Goal: Task Accomplishment & Management: Complete application form

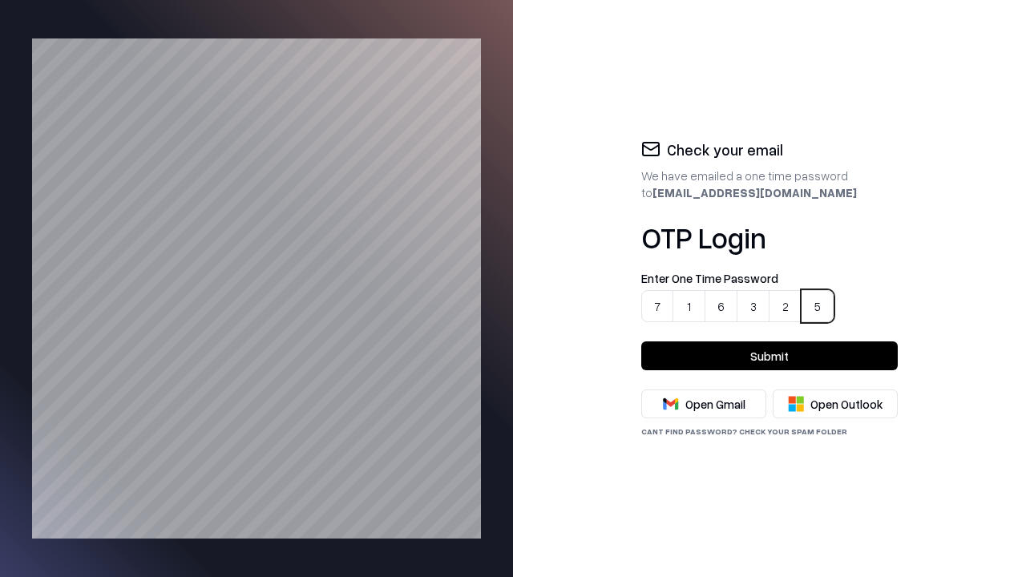
type input "******"
click at [769, 356] on button "Submit" at bounding box center [769, 355] width 256 height 29
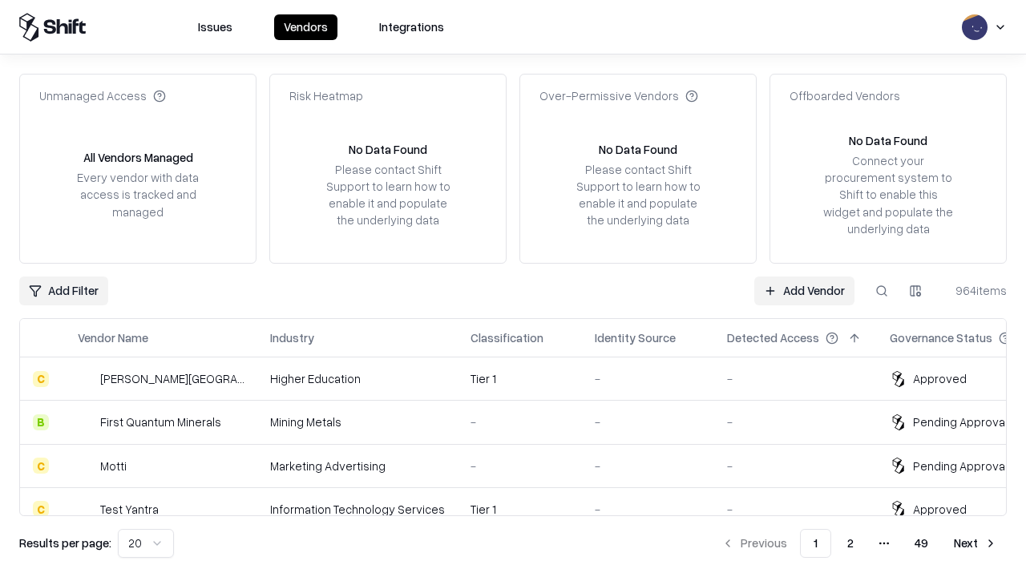
click at [805, 290] on link "Add Vendor" at bounding box center [804, 291] width 100 height 29
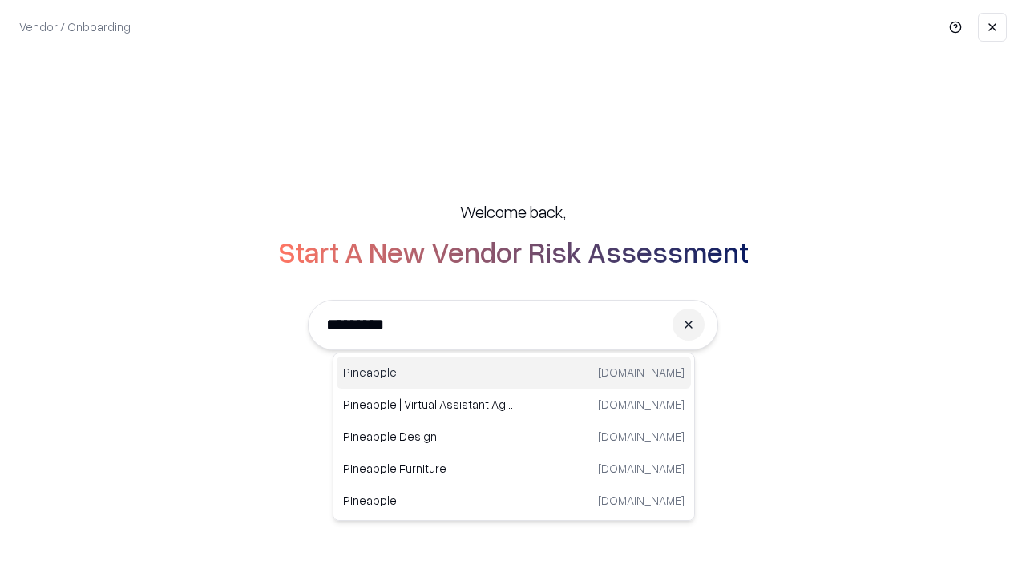
click at [514, 373] on div "Pineapple [DOMAIN_NAME]" at bounding box center [514, 373] width 354 height 32
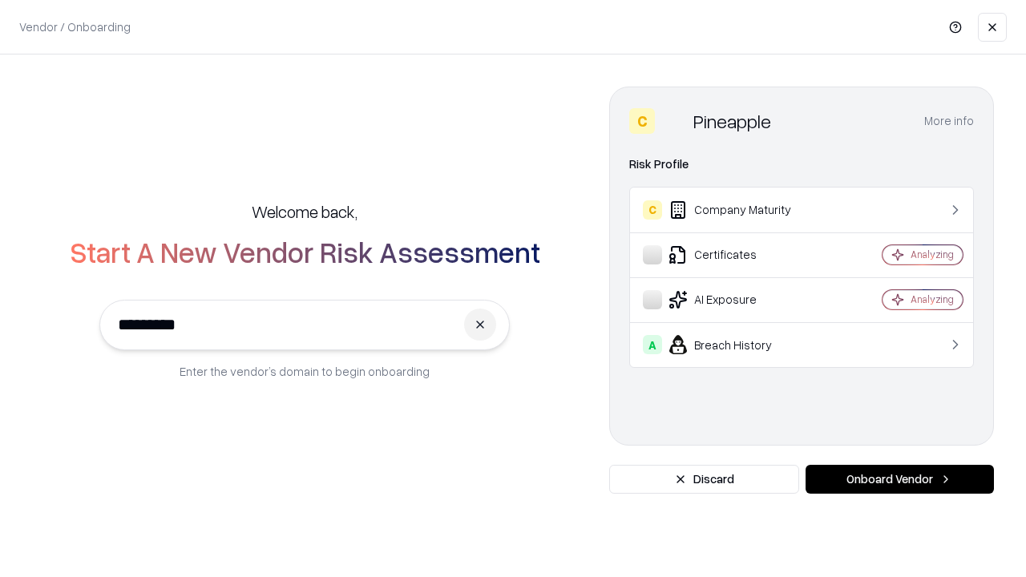
type input "*********"
click at [899, 479] on button "Onboard Vendor" at bounding box center [899, 479] width 188 height 29
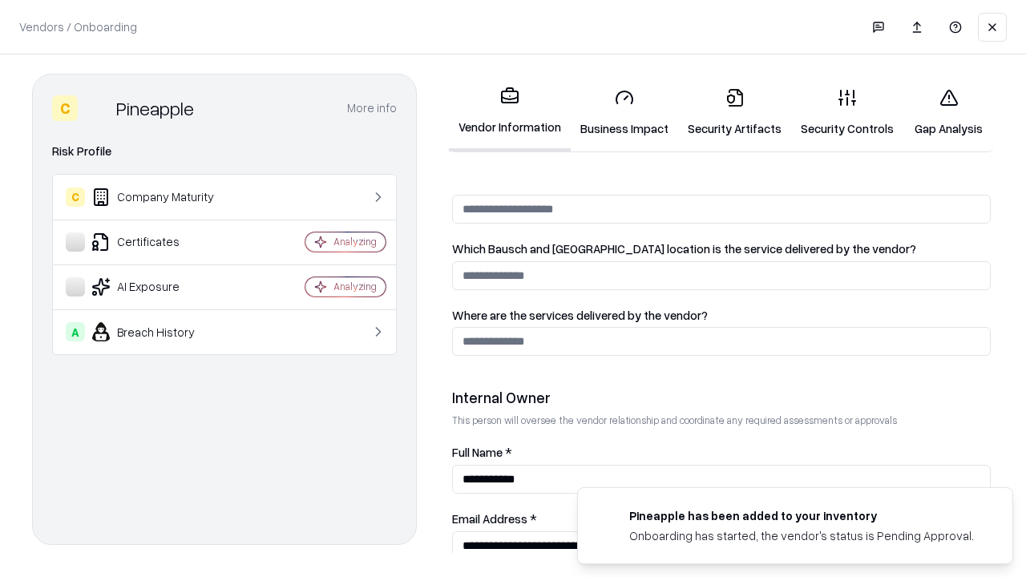
scroll to position [830, 0]
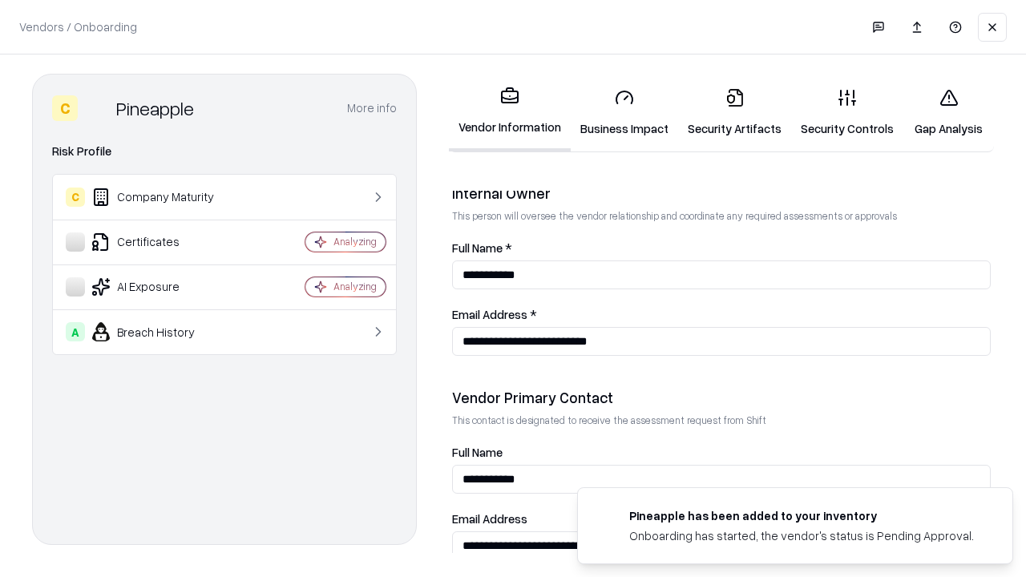
click at [725, 112] on link "Security Artifacts" at bounding box center [734, 112] width 113 height 75
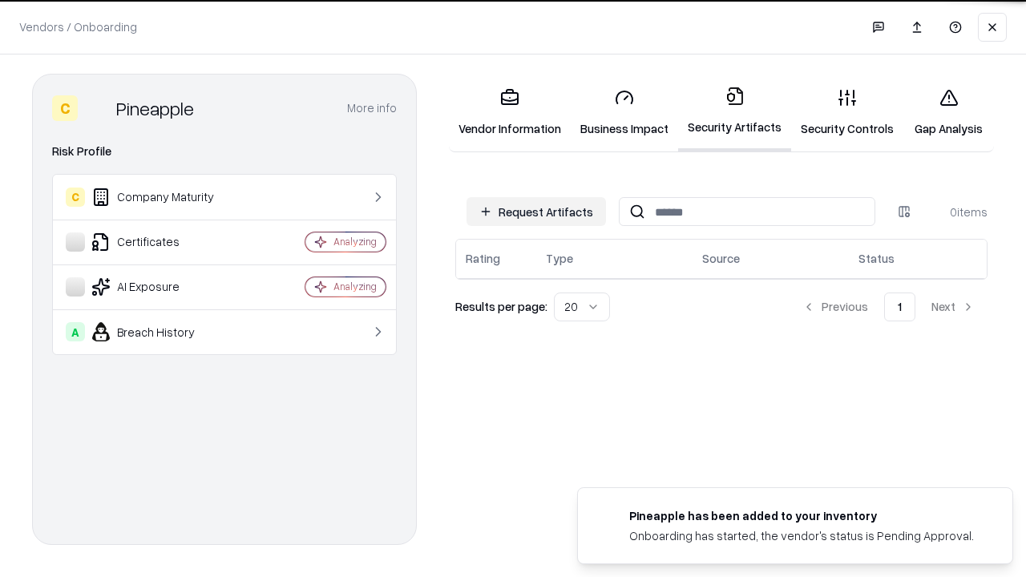
click at [539, 212] on button "Request Artifacts" at bounding box center [535, 211] width 139 height 29
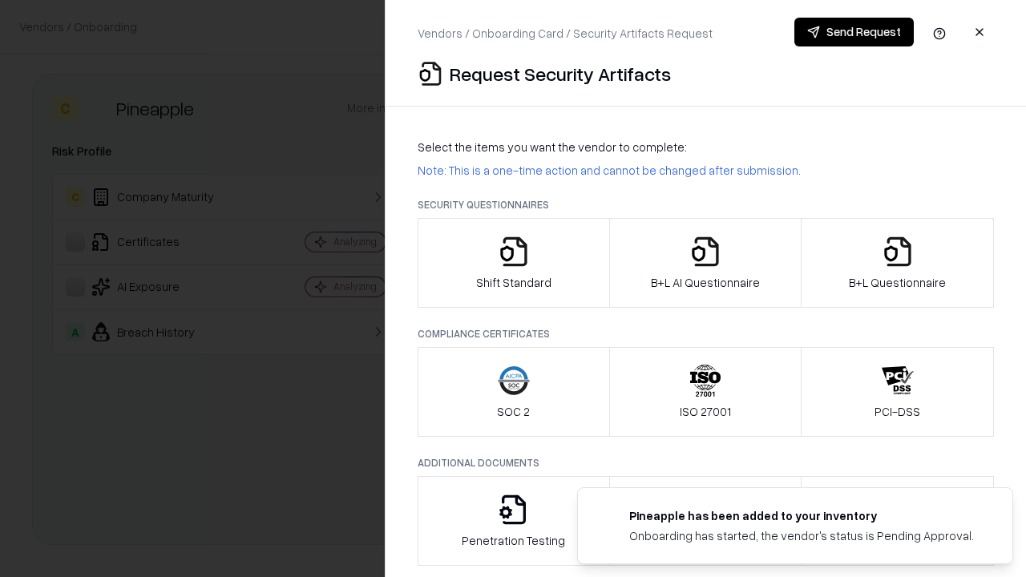
click at [897, 263] on icon "button" at bounding box center [898, 252] width 32 height 32
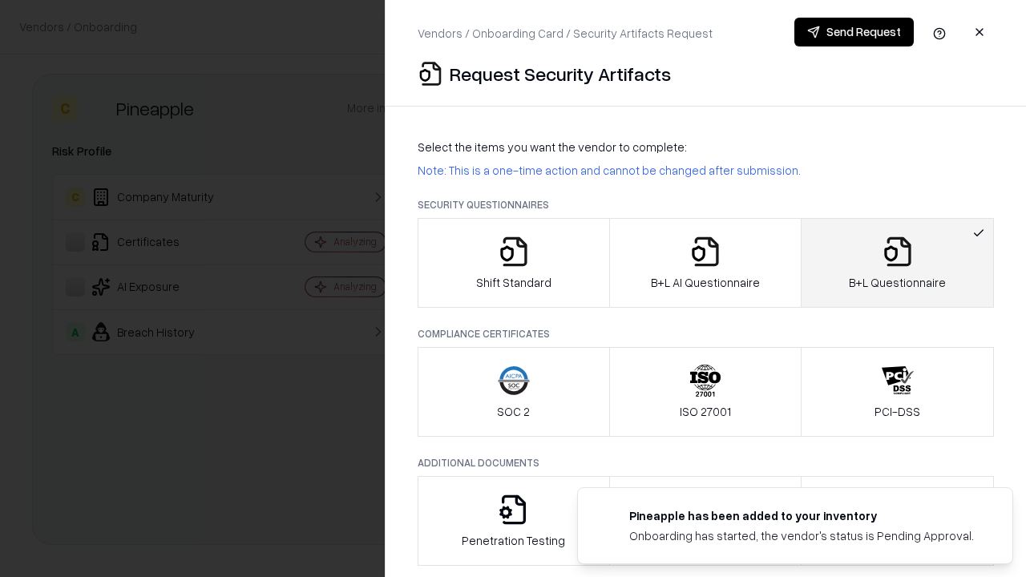
click at [705, 263] on icon "button" at bounding box center [705, 252] width 32 height 32
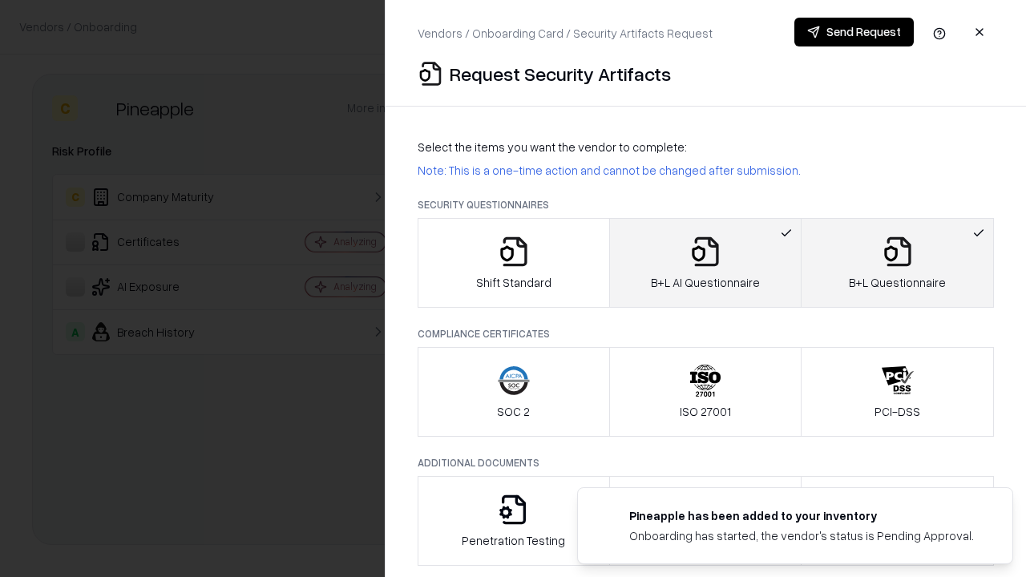
click at [854, 32] on button "Send Request" at bounding box center [853, 32] width 119 height 29
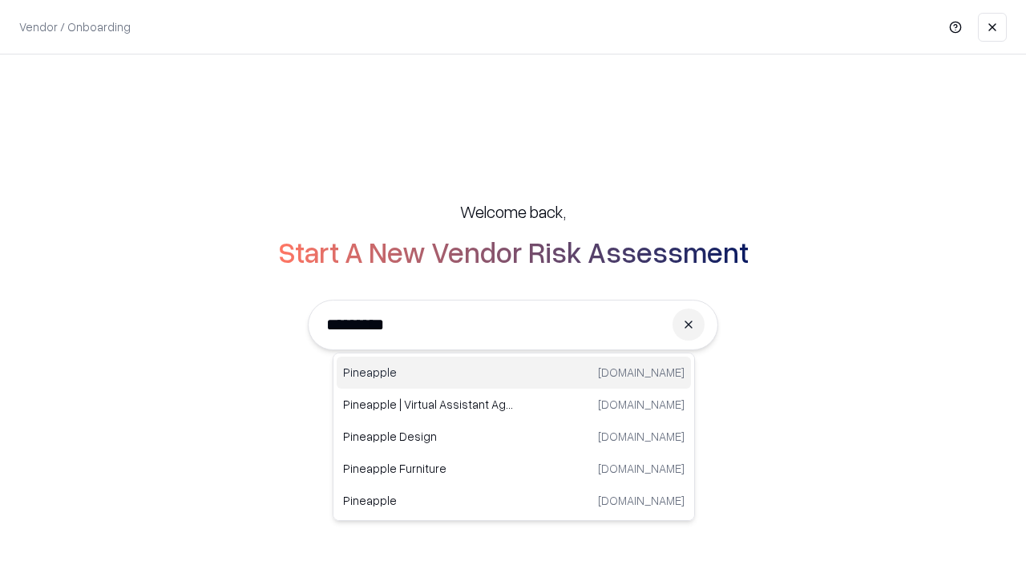
click at [514, 373] on div "Pineapple pineappleenergy.com" at bounding box center [514, 373] width 354 height 32
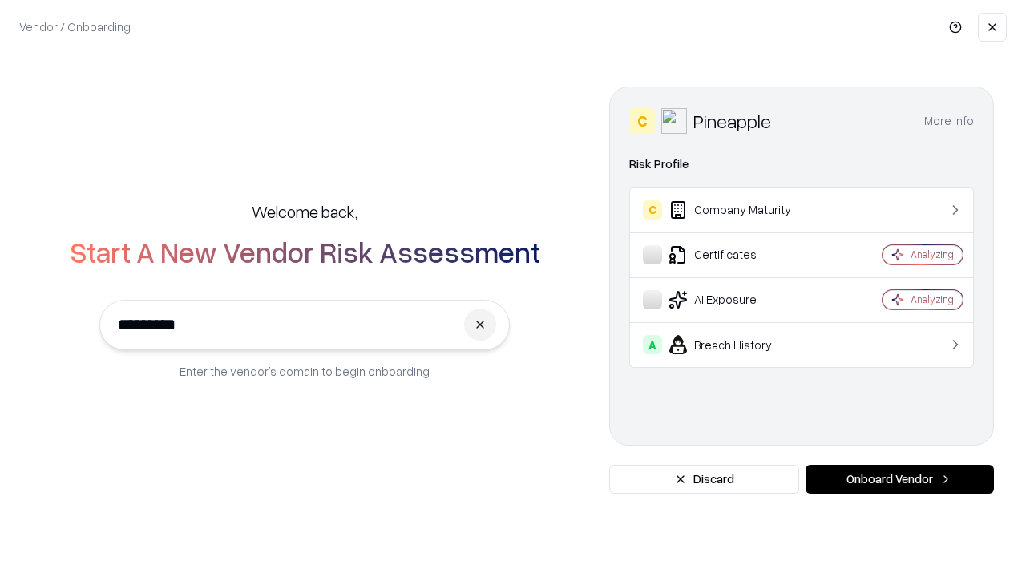
type input "*********"
click at [899, 479] on button "Onboard Vendor" at bounding box center [899, 479] width 188 height 29
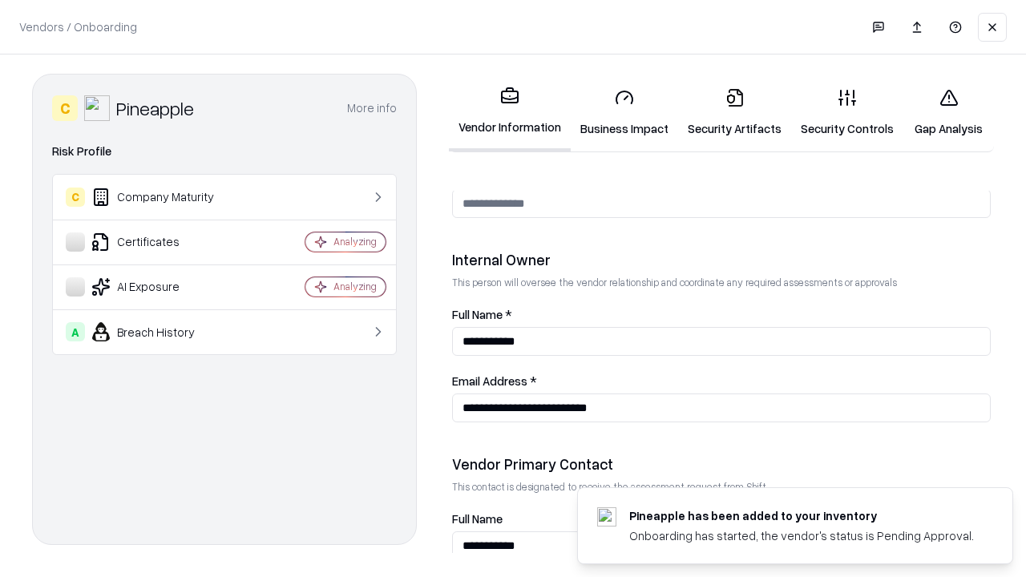
scroll to position [830, 0]
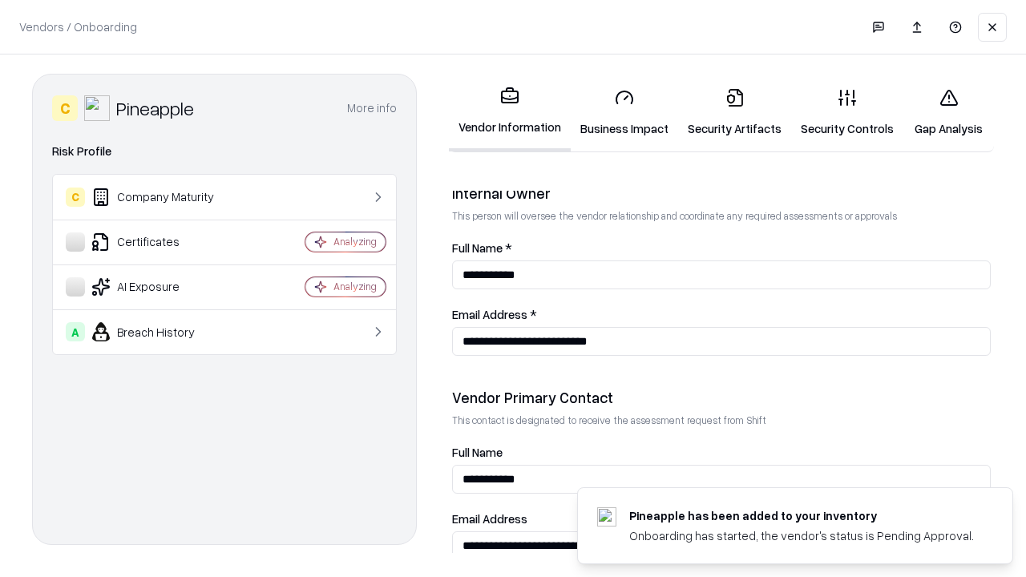
click at [941, 112] on link "Gap Analysis" at bounding box center [948, 112] width 91 height 75
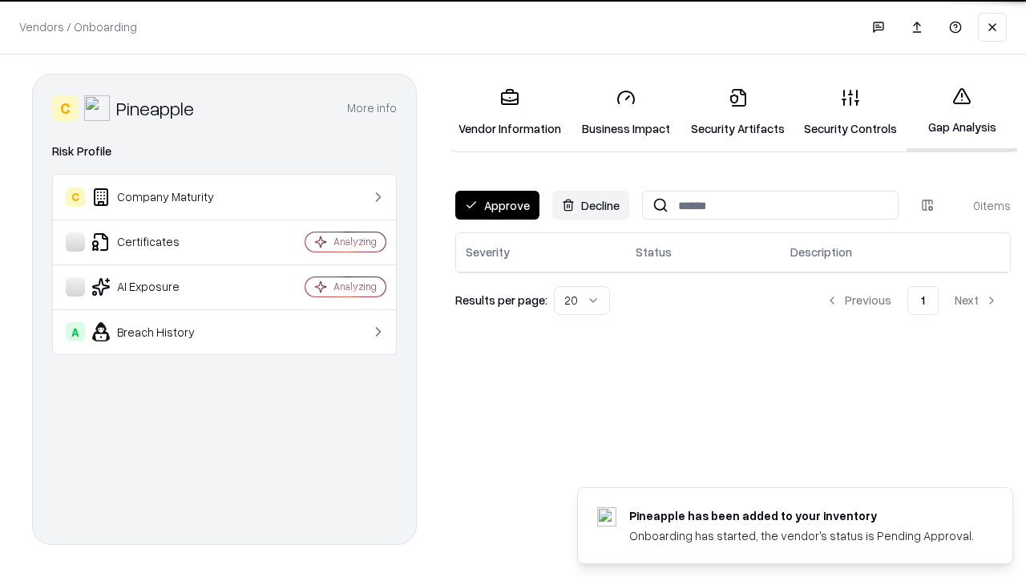
click at [496, 204] on button "Approve" at bounding box center [497, 205] width 84 height 29
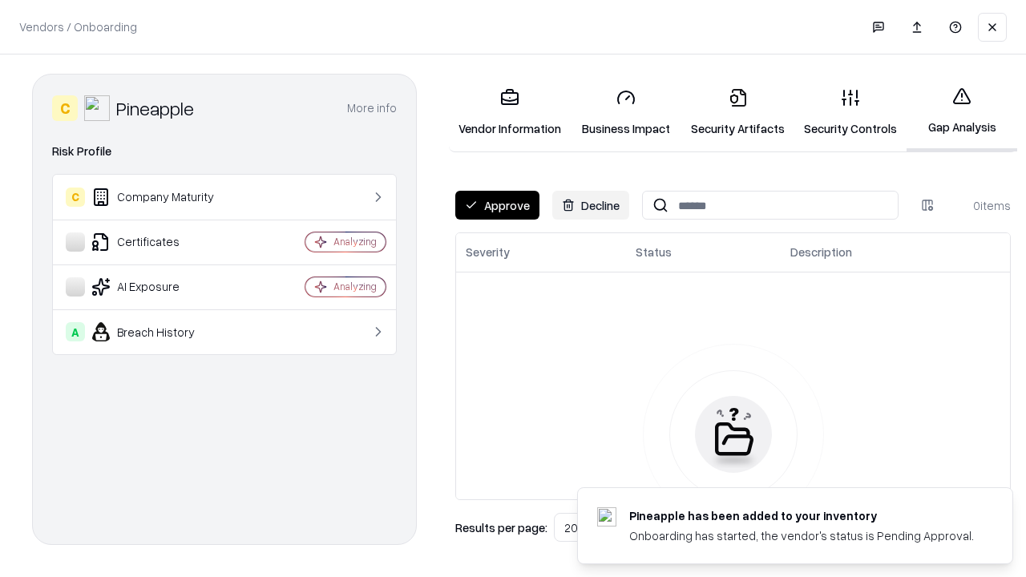
click at [496, 205] on button "Approve" at bounding box center [497, 205] width 84 height 29
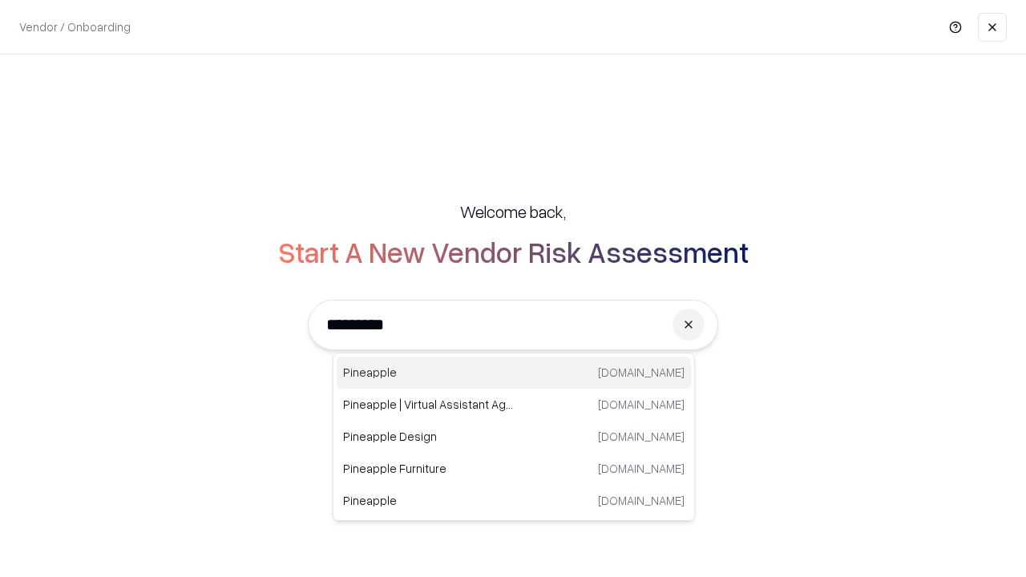
click at [514, 373] on div "Pineapple pineappleenergy.com" at bounding box center [514, 373] width 354 height 32
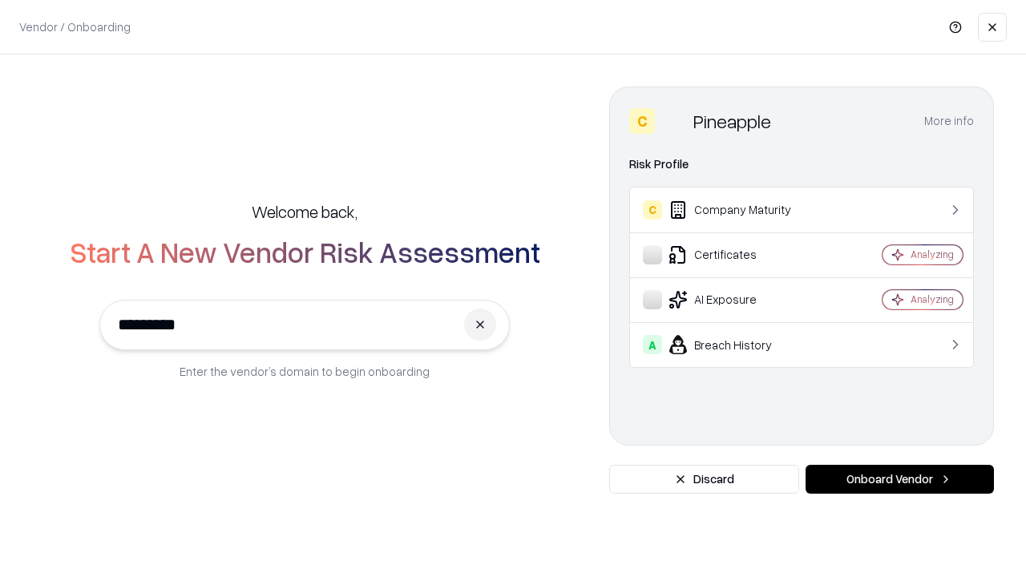
type input "*********"
click at [899, 479] on button "Onboard Vendor" at bounding box center [899, 479] width 188 height 29
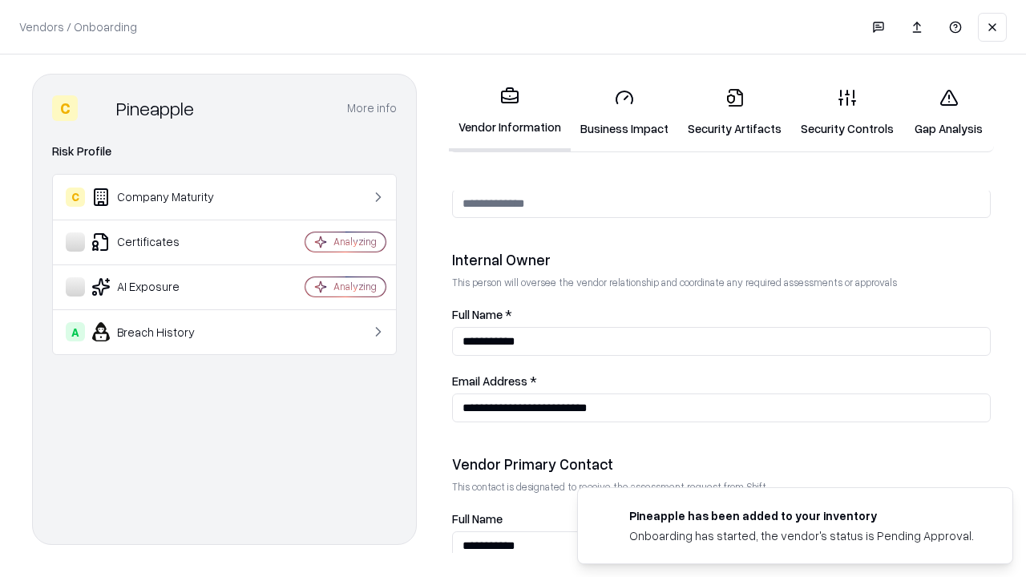
scroll to position [830, 0]
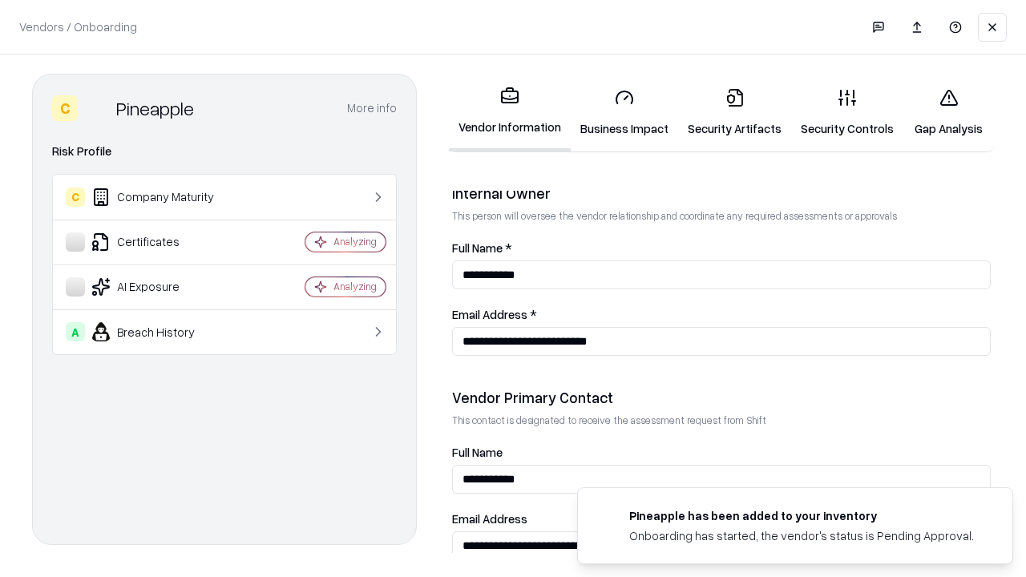
click at [941, 112] on link "Gap Analysis" at bounding box center [948, 112] width 91 height 75
